Goal: Find specific page/section: Find specific page/section

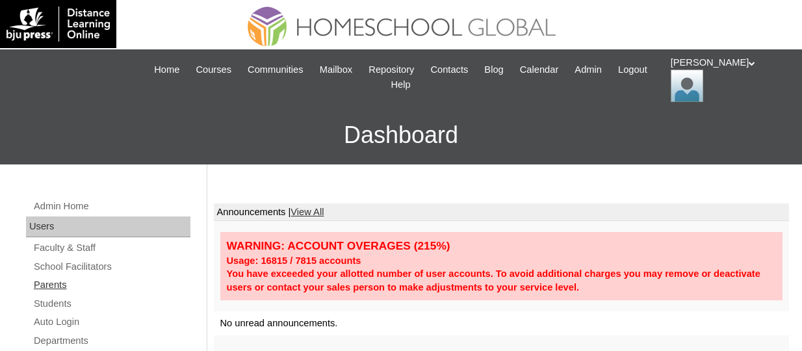
click at [62, 279] on link "Parents" at bounding box center [111, 285] width 158 height 16
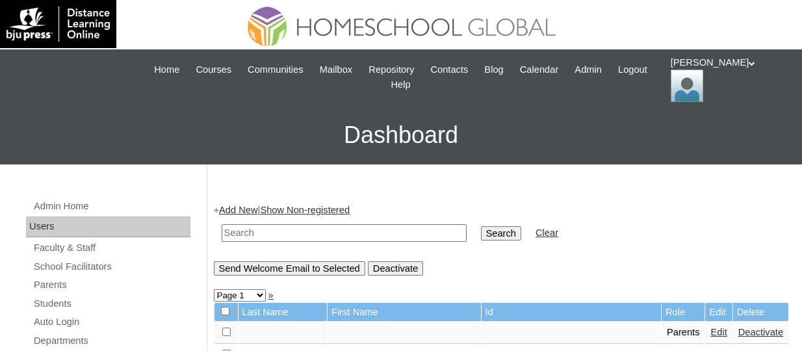
click at [318, 230] on input "text" at bounding box center [344, 233] width 245 height 18
paste input "chellanolin@gmail.com"
type input "chellanolin@gmail.com"
click at [481, 226] on input "Search" at bounding box center [501, 233] width 40 height 14
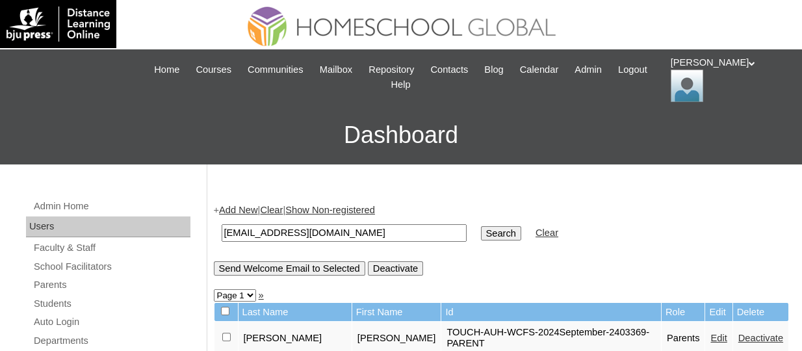
scroll to position [65, 0]
